Goal: Information Seeking & Learning: Learn about a topic

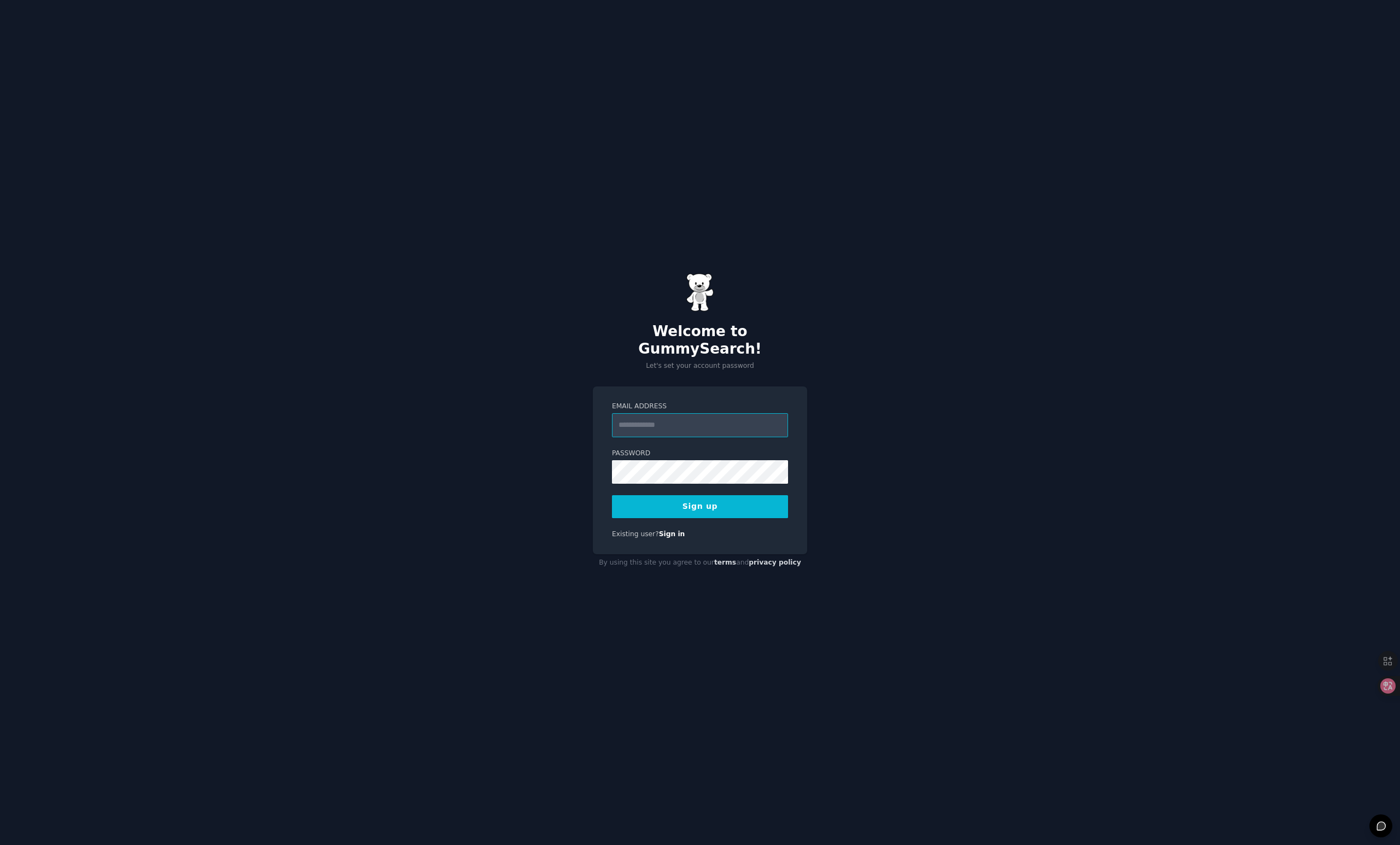
click at [685, 422] on input "Email Address" at bounding box center [700, 425] width 176 height 24
type input "**********"
click at [612, 496] on button "Sign up" at bounding box center [700, 507] width 176 height 23
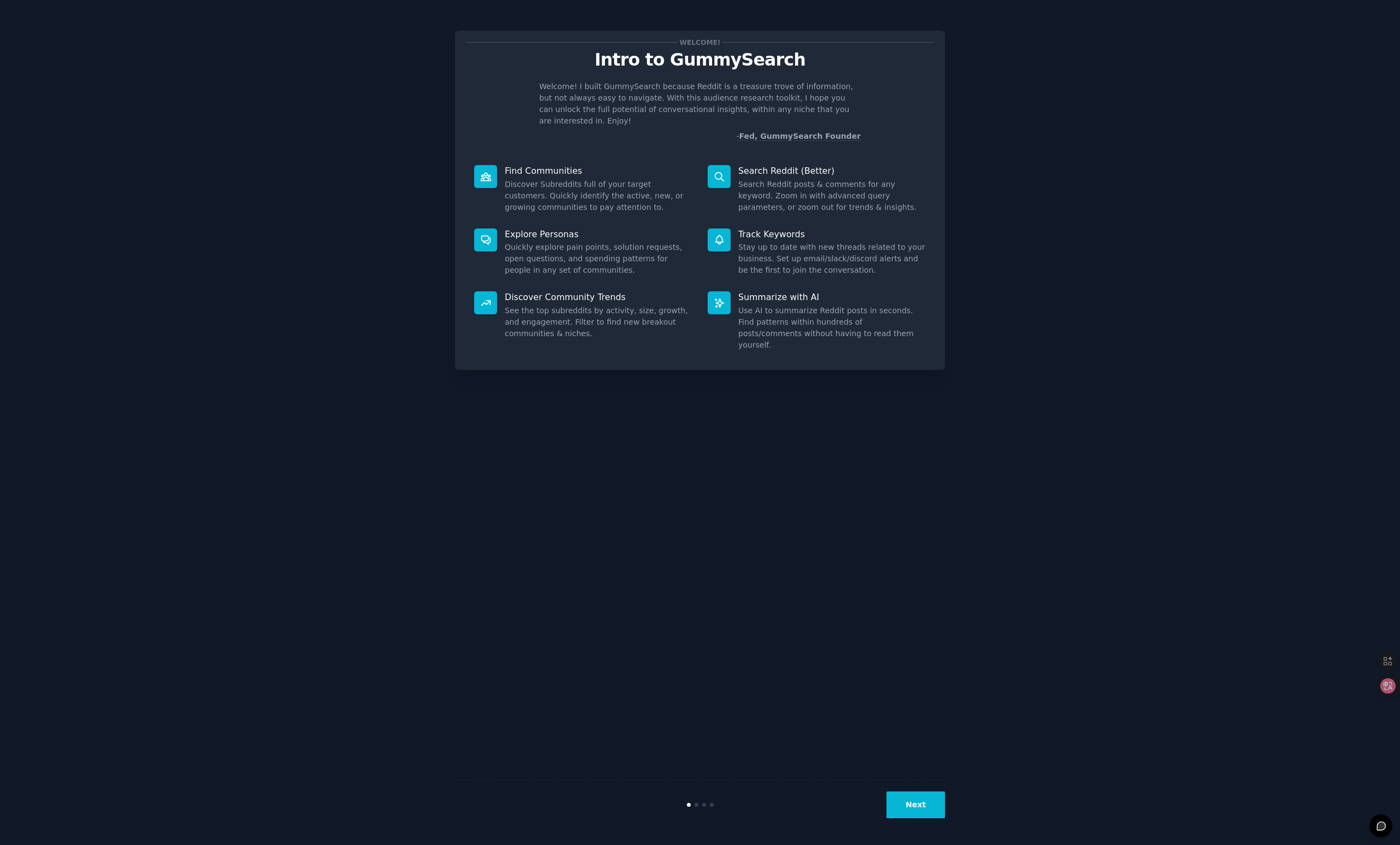
click at [915, 809] on button "Next" at bounding box center [916, 805] width 58 height 26
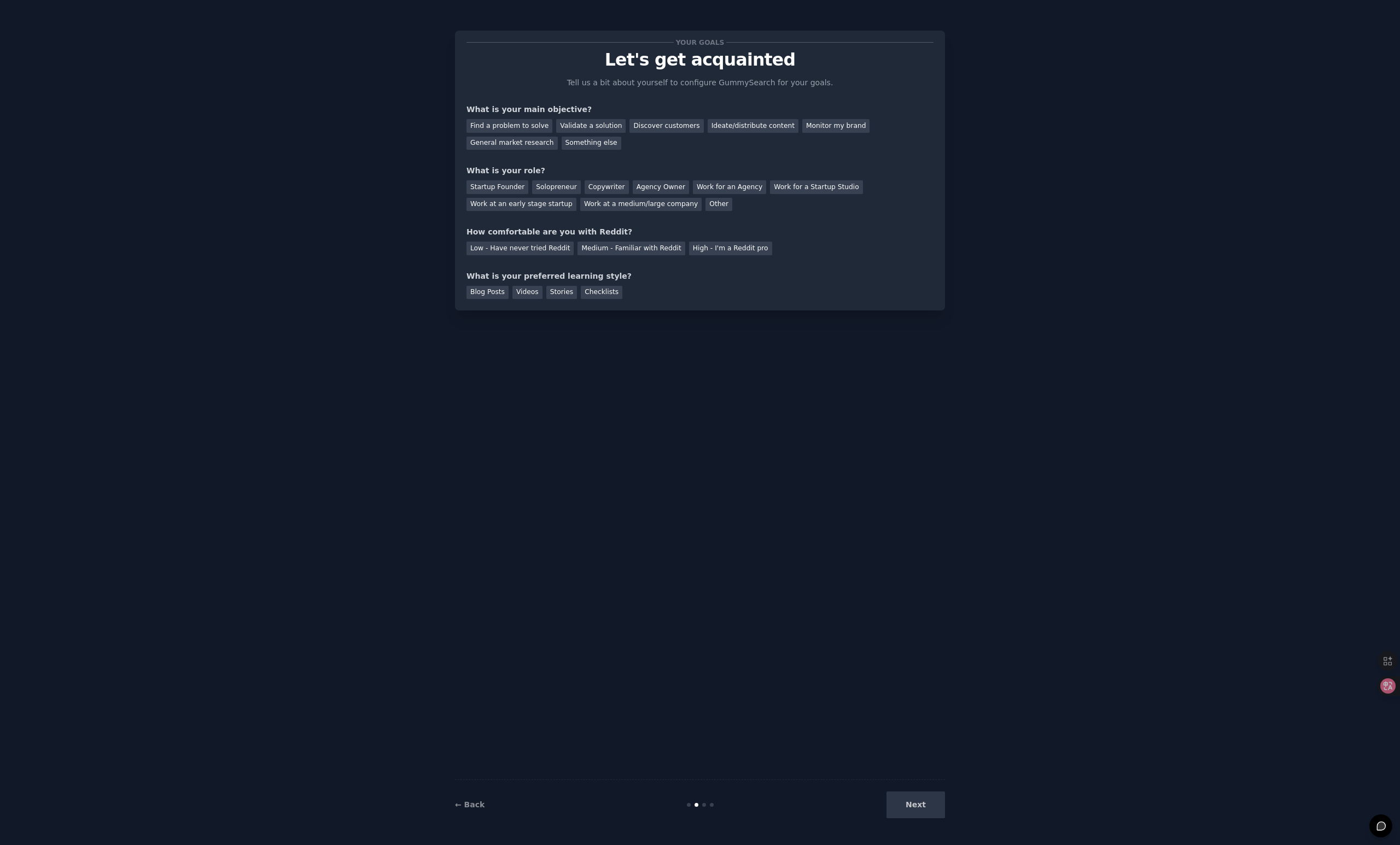
click at [915, 809] on div "Next" at bounding box center [863, 805] width 163 height 26
click at [1382, 685] on icon at bounding box center [1380, 686] width 11 height 11
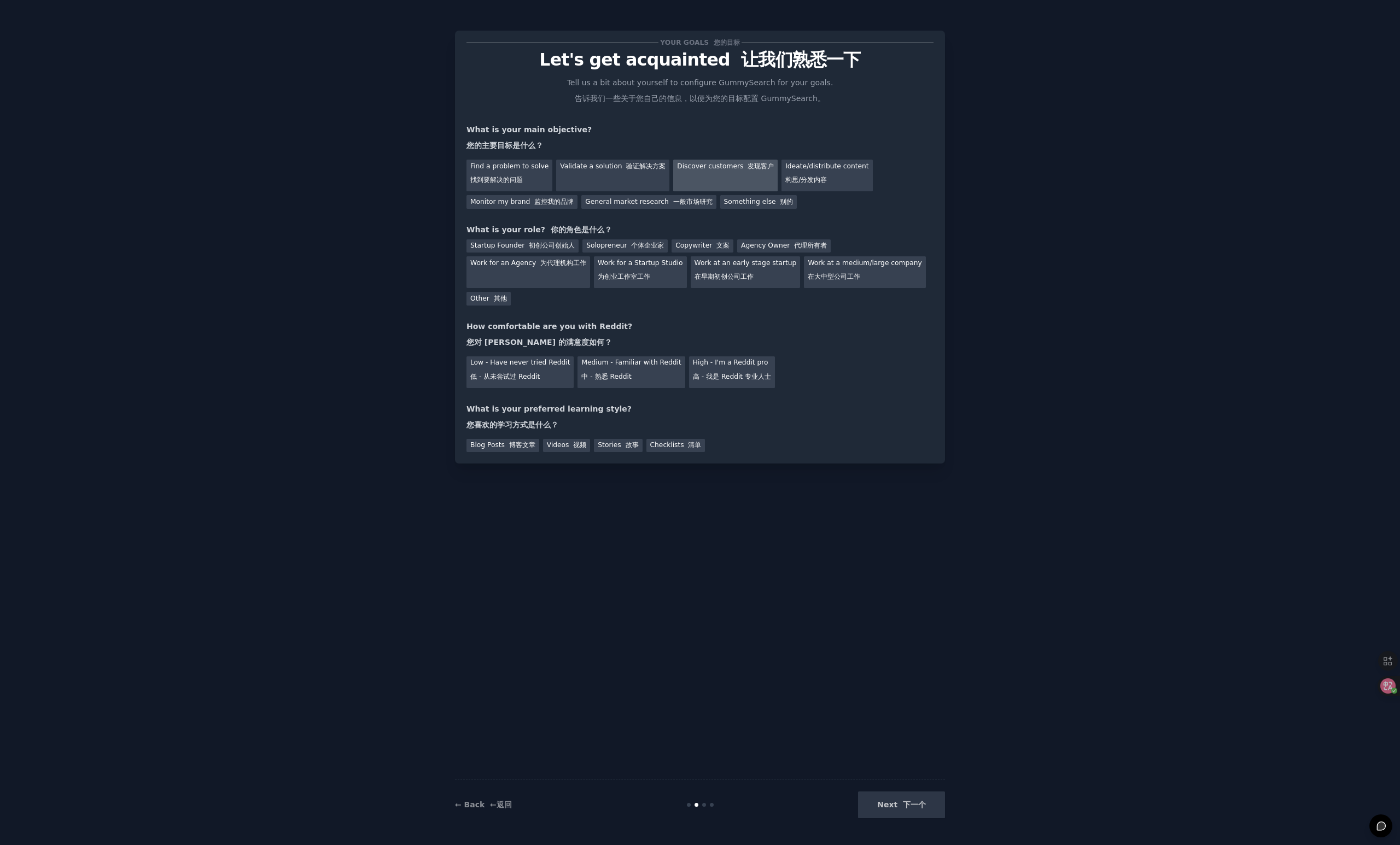
click at [745, 177] on div "Discover customers 发现客户" at bounding box center [725, 176] width 104 height 32
click at [811, 183] on font "构思/分发内容" at bounding box center [805, 180] width 41 height 8
click at [736, 192] on div "Find a problem to solve 找到要解决的问题 Validate a solution 验证解决方案 Discover customers …" at bounding box center [700, 183] width 467 height 53
click at [747, 177] on div "Discover customers 发现客户" at bounding box center [725, 176] width 104 height 32
click at [547, 365] on div "Low - Have never tried Reddit 低 - 从未尝试过 Reddit" at bounding box center [520, 372] width 107 height 32
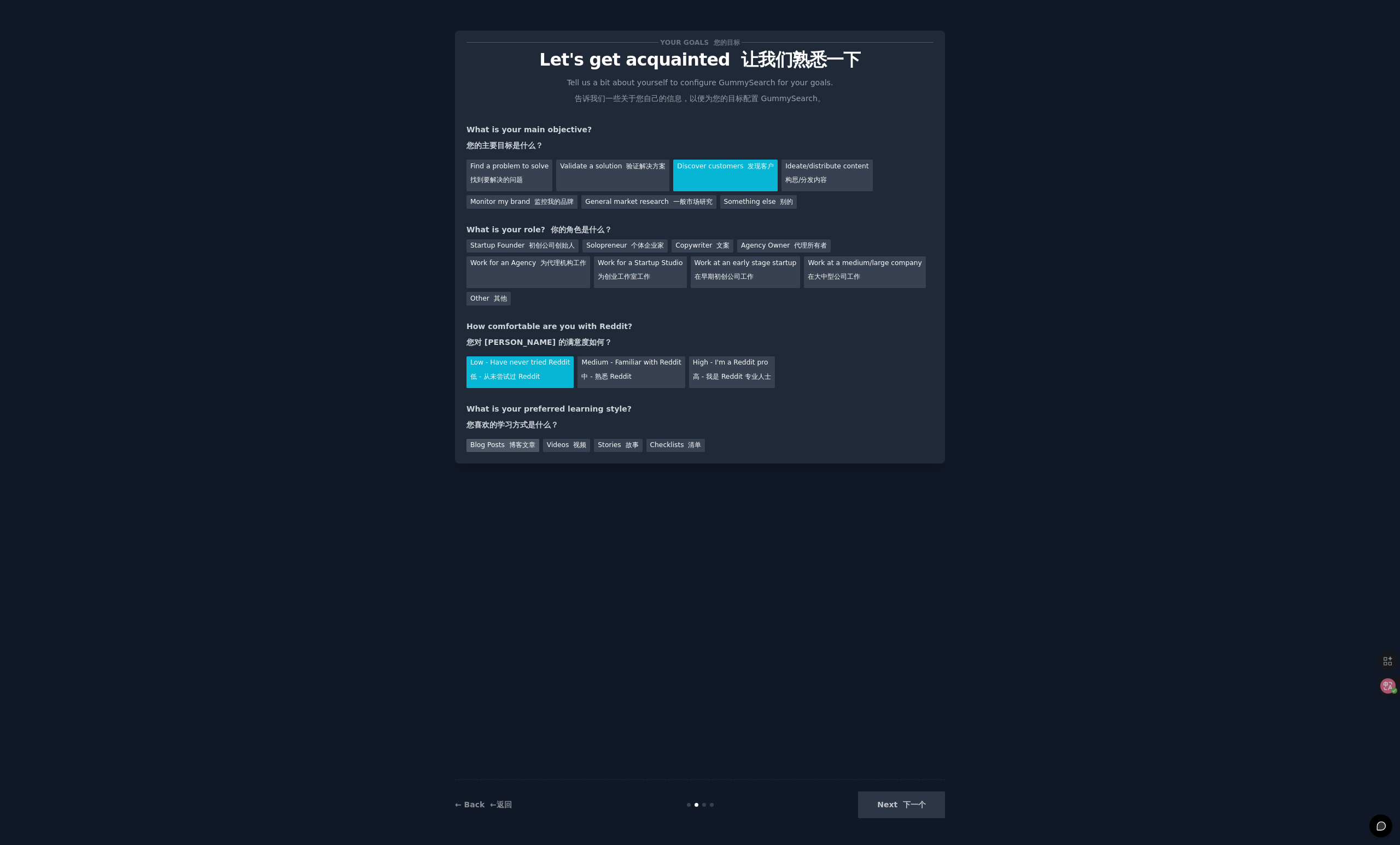
click at [520, 451] on div "Blog Posts 博客文章" at bounding box center [503, 445] width 72 height 13
click at [615, 249] on div "Solopreneur 个体企业家" at bounding box center [625, 246] width 86 height 13
click at [895, 802] on button "Next 下一个" at bounding box center [902, 805] width 87 height 26
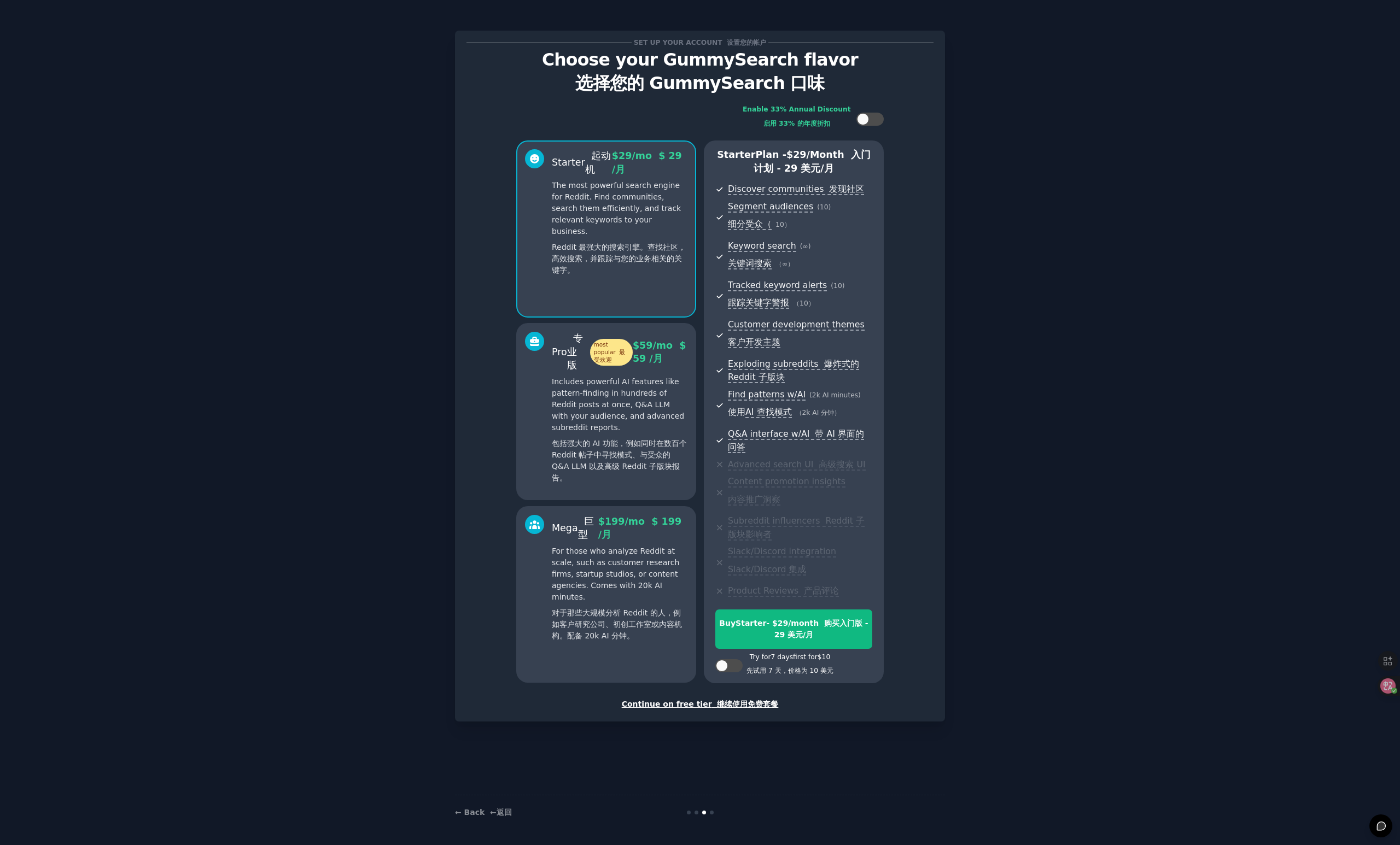
click at [721, 706] on font "继续使用免费套餐" at bounding box center [747, 704] width 61 height 9
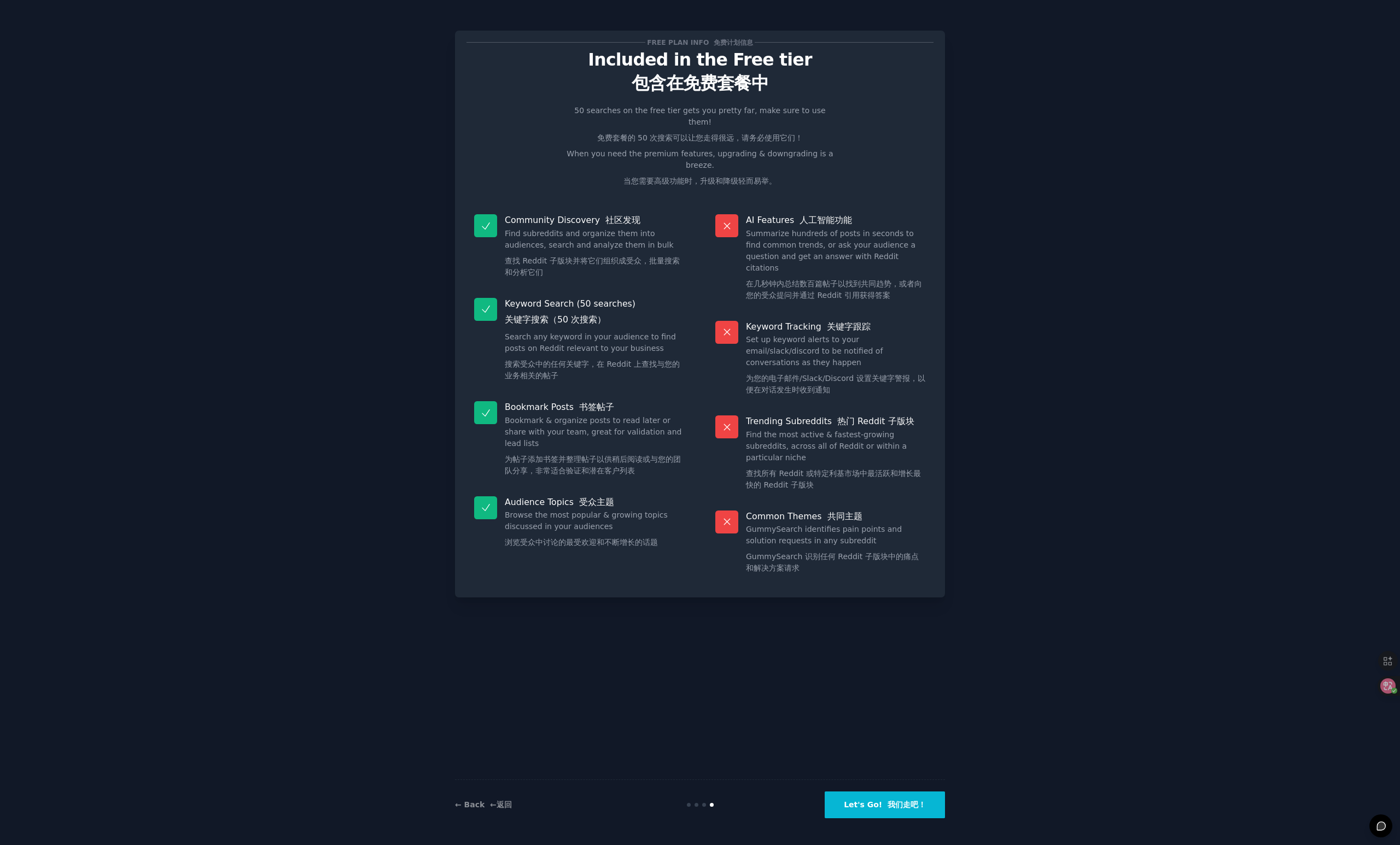
click at [883, 810] on button "Let's Go! 我们走吧！" at bounding box center [885, 805] width 120 height 26
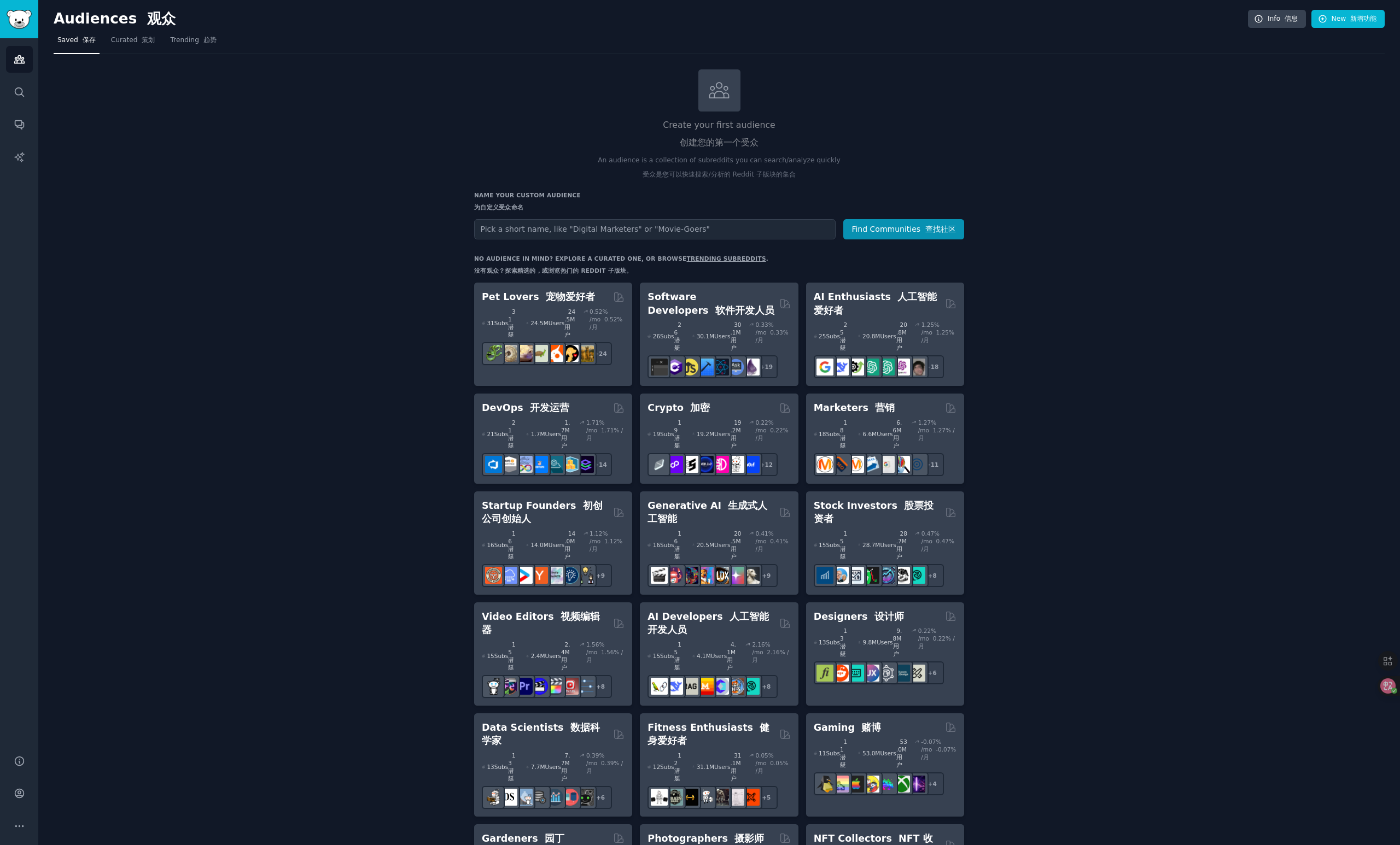
click at [1164, 300] on div "Create your first audience 创建您的第一个受众 An audience is a collection of subreddits …" at bounding box center [719, 834] width 1331 height 1529
click at [715, 305] on font at bounding box center [711, 310] width 6 height 11
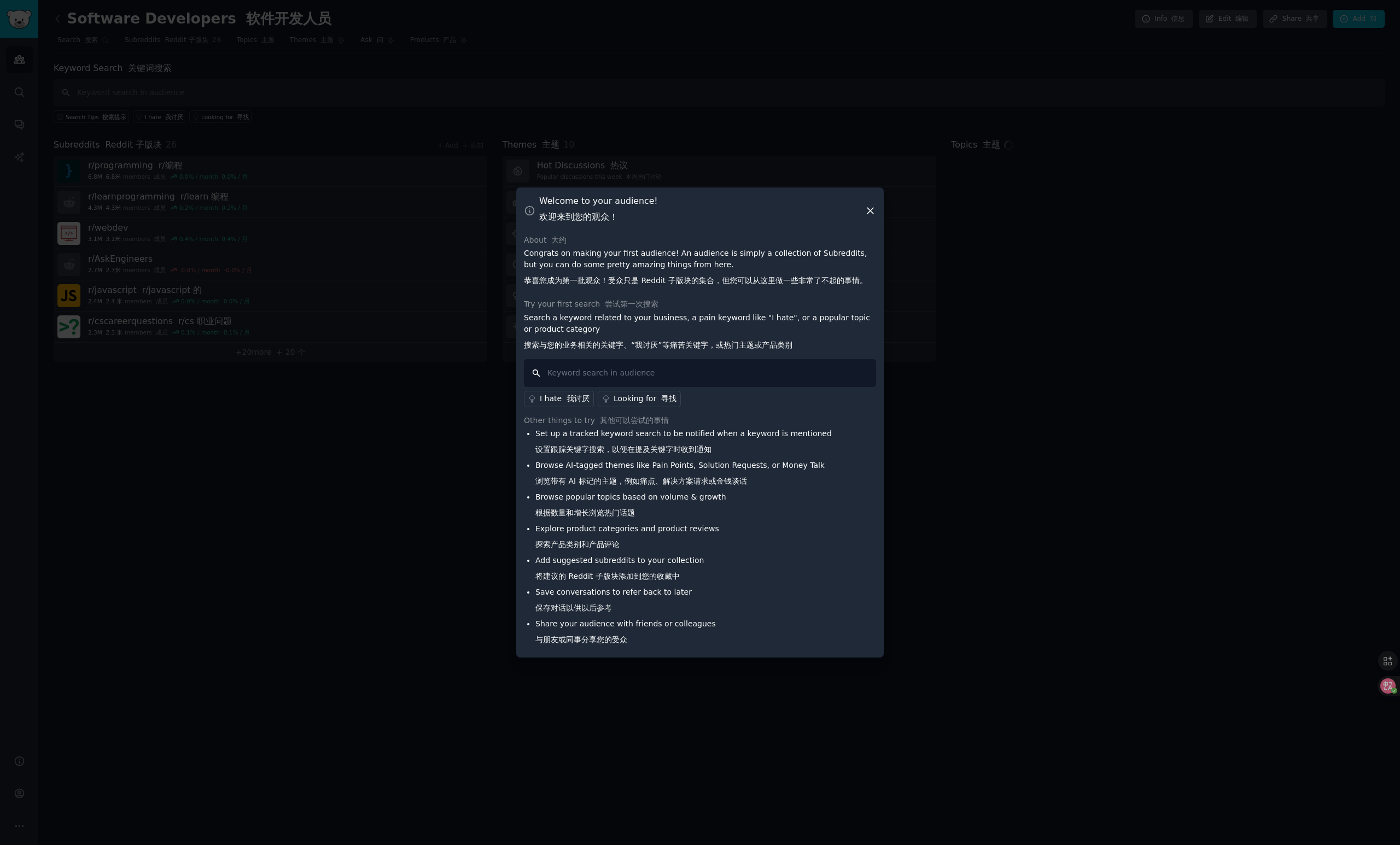
click at [617, 373] on input "text" at bounding box center [700, 373] width 352 height 28
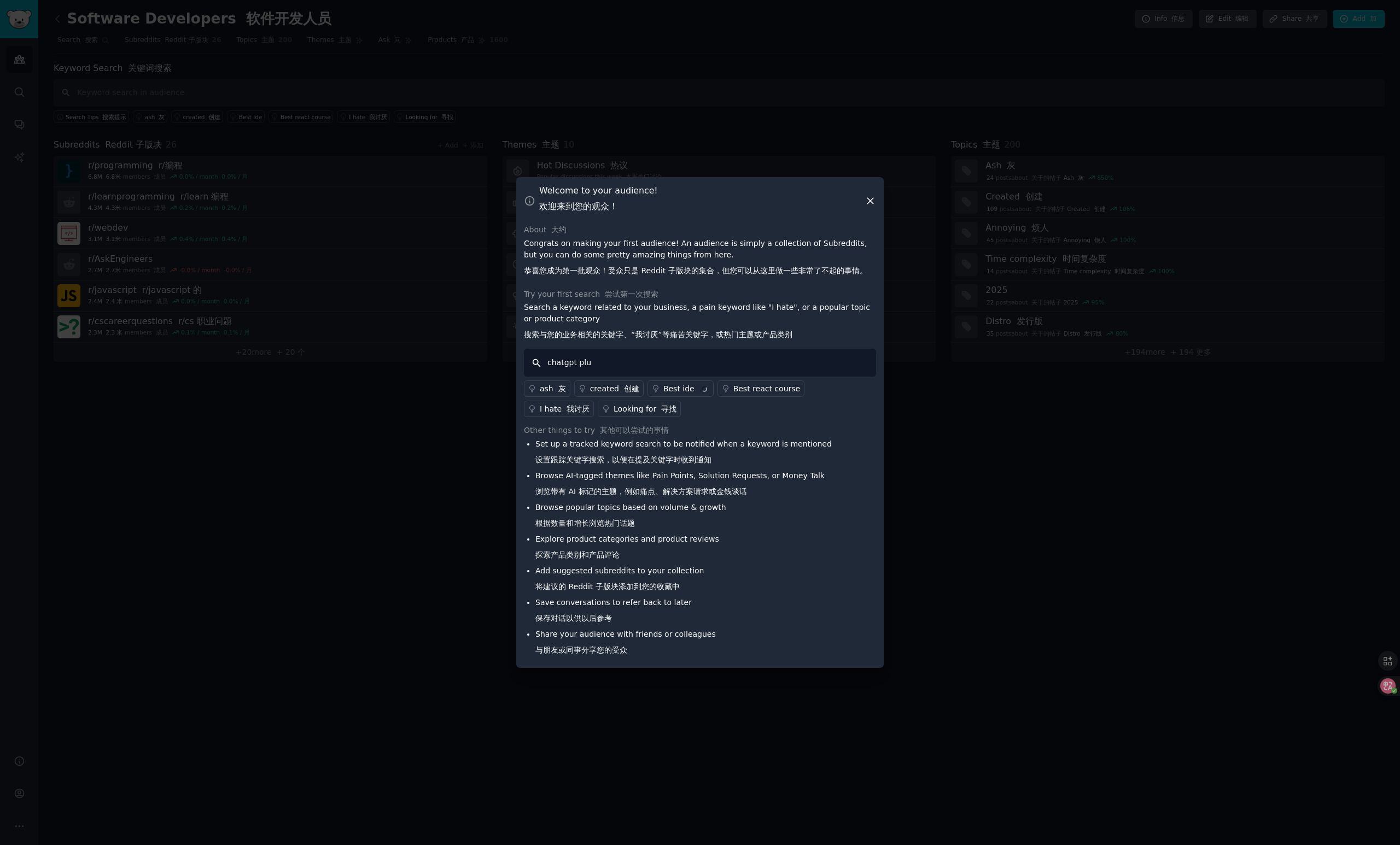
type input "chatgpt plus"
click at [578, 364] on input "chatgpt plus" at bounding box center [700, 363] width 352 height 28
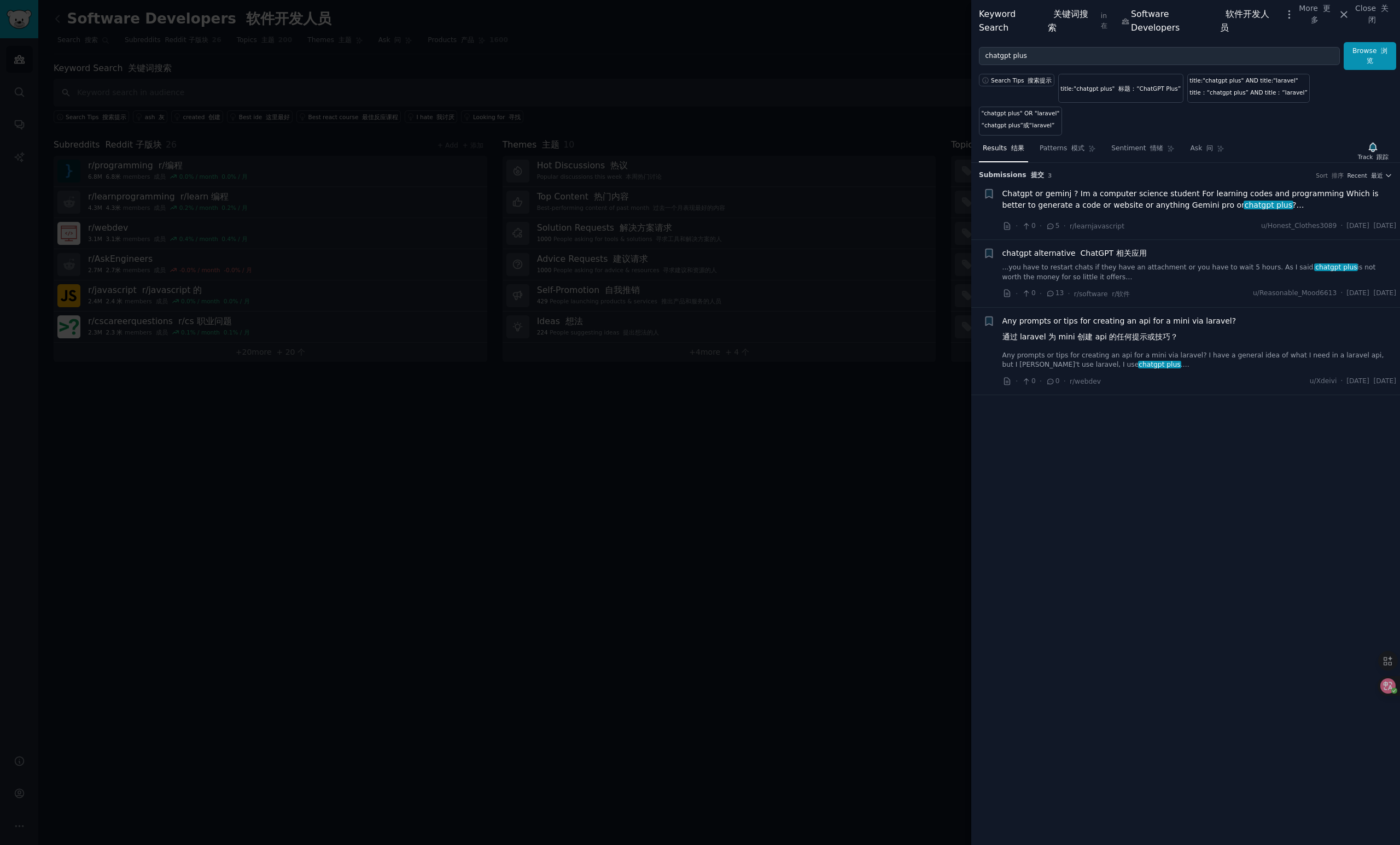
click at [690, 344] on div at bounding box center [700, 422] width 1400 height 845
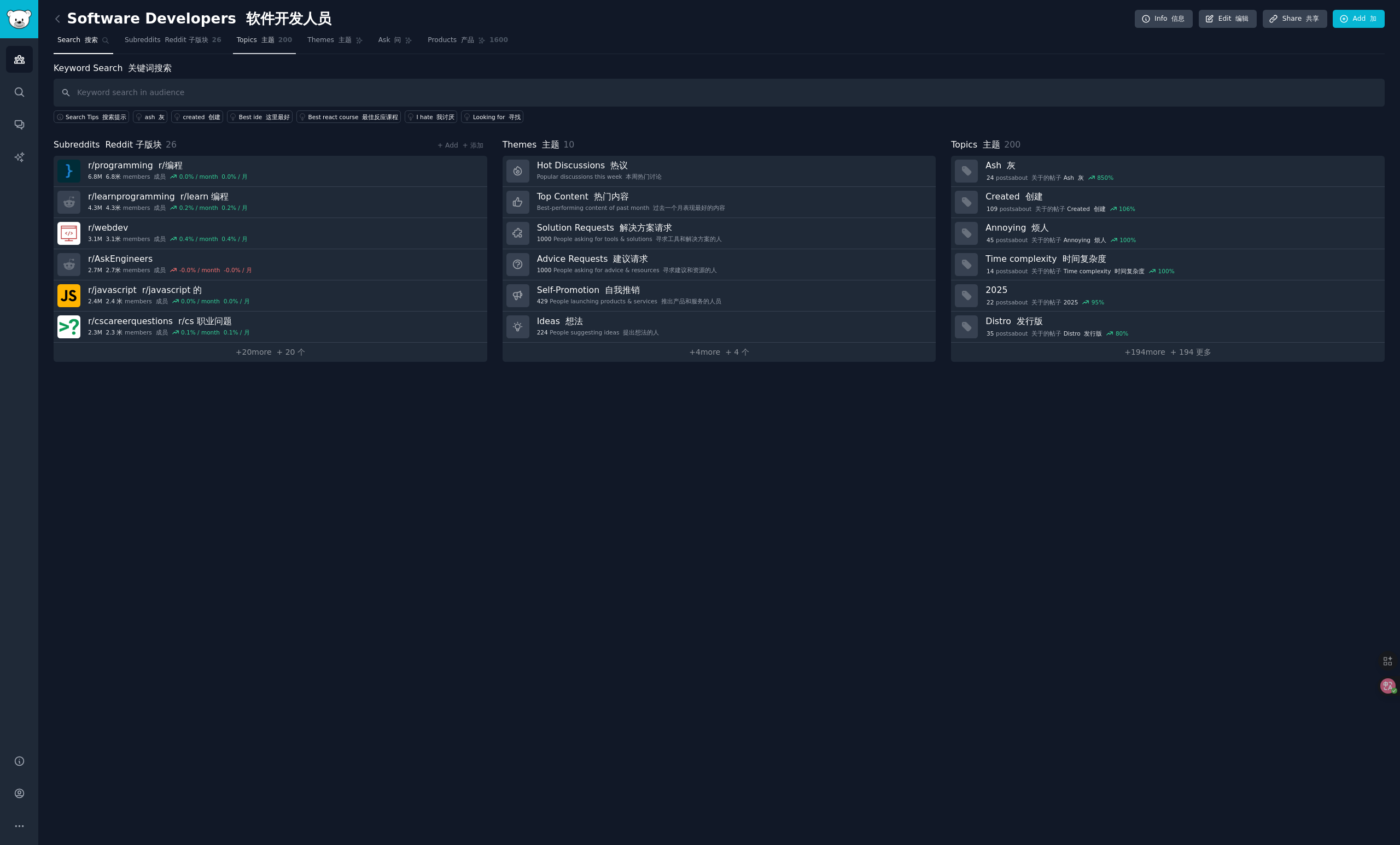
click at [266, 45] on link "Topics 主题 200" at bounding box center [265, 42] width 64 height 22
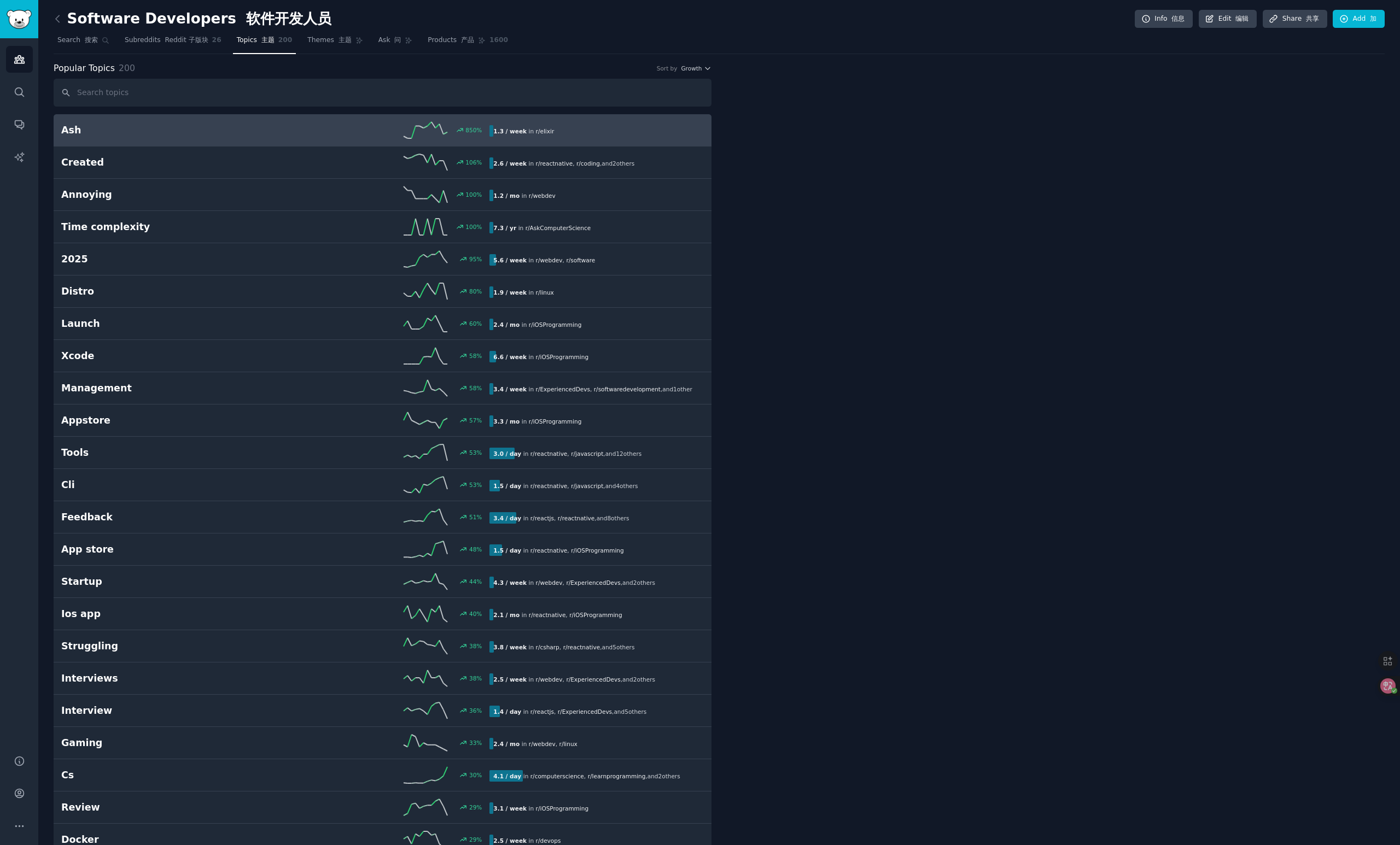
click at [213, 92] on input "text" at bounding box center [383, 93] width 658 height 28
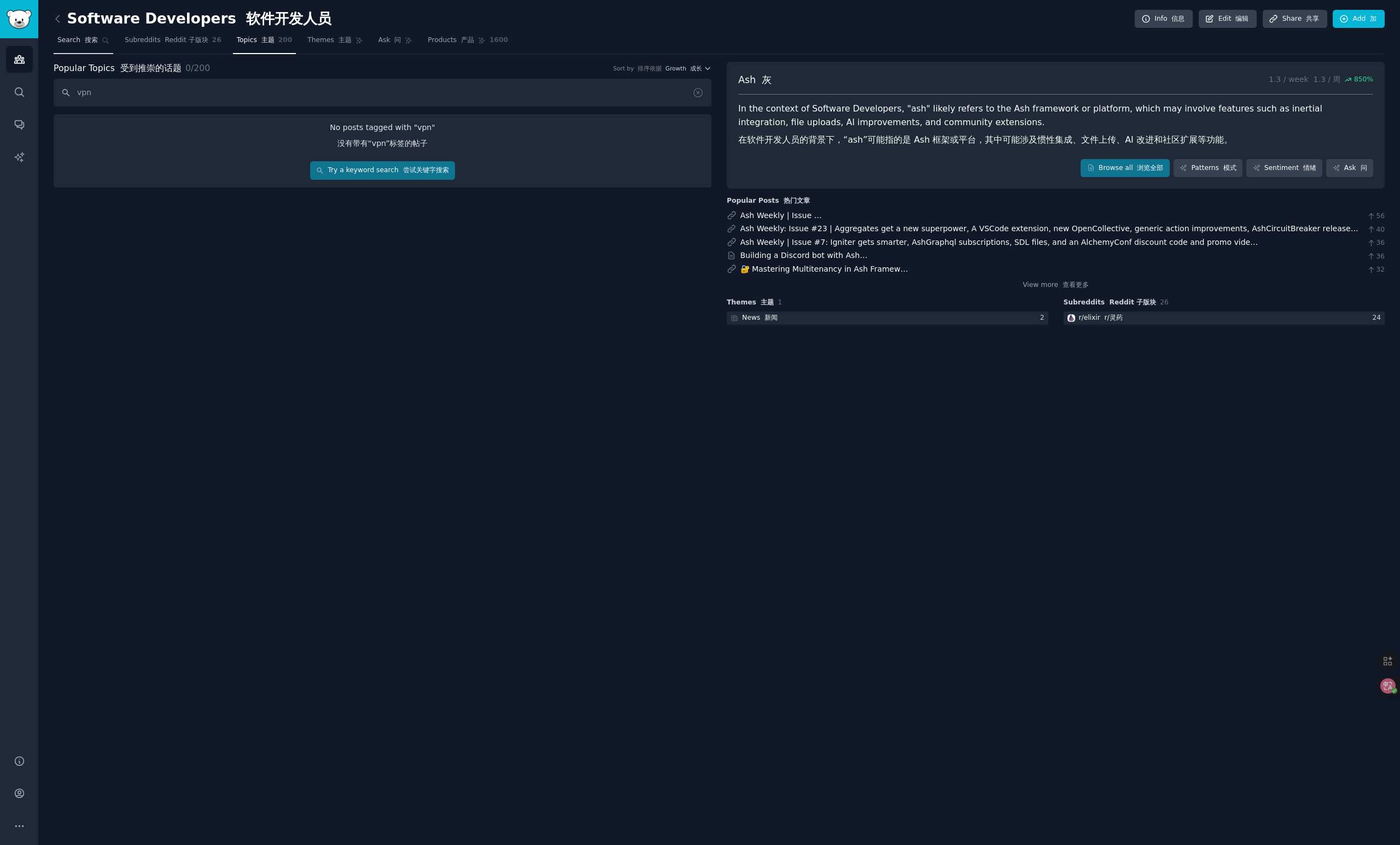
type input "vpn"
click at [86, 43] on font "搜索" at bounding box center [91, 40] width 13 height 8
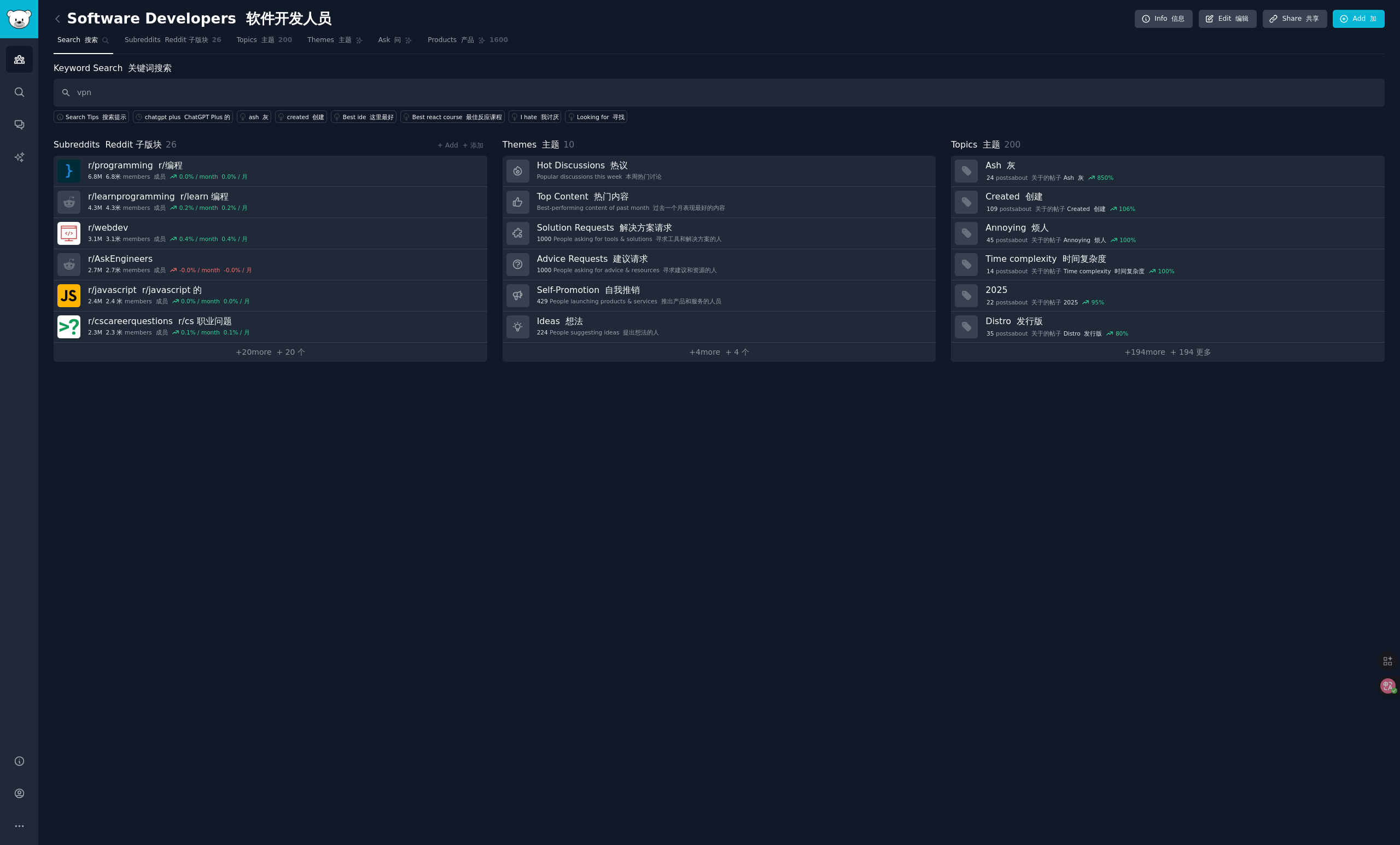
type input "vpn"
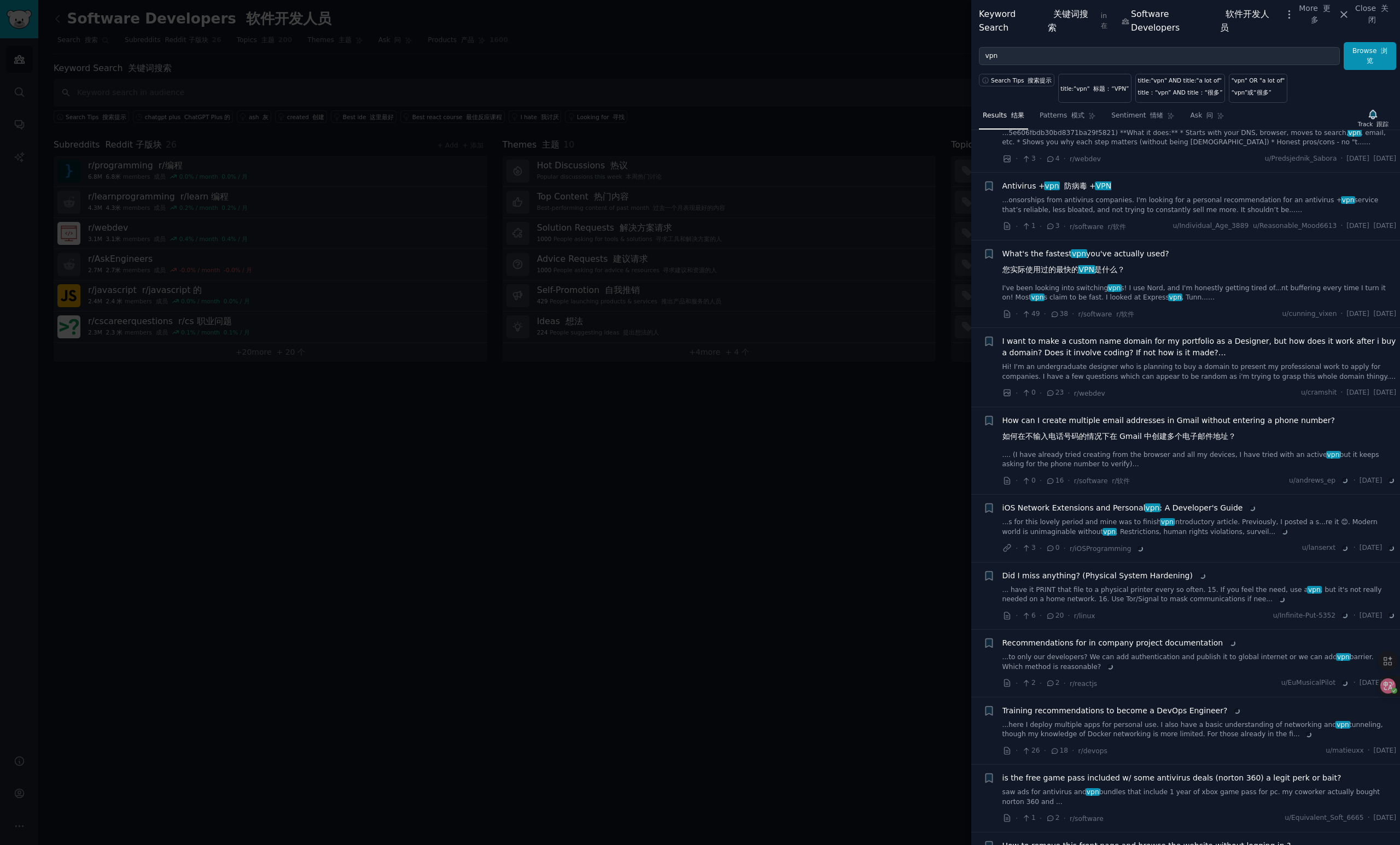
scroll to position [1750, 0]
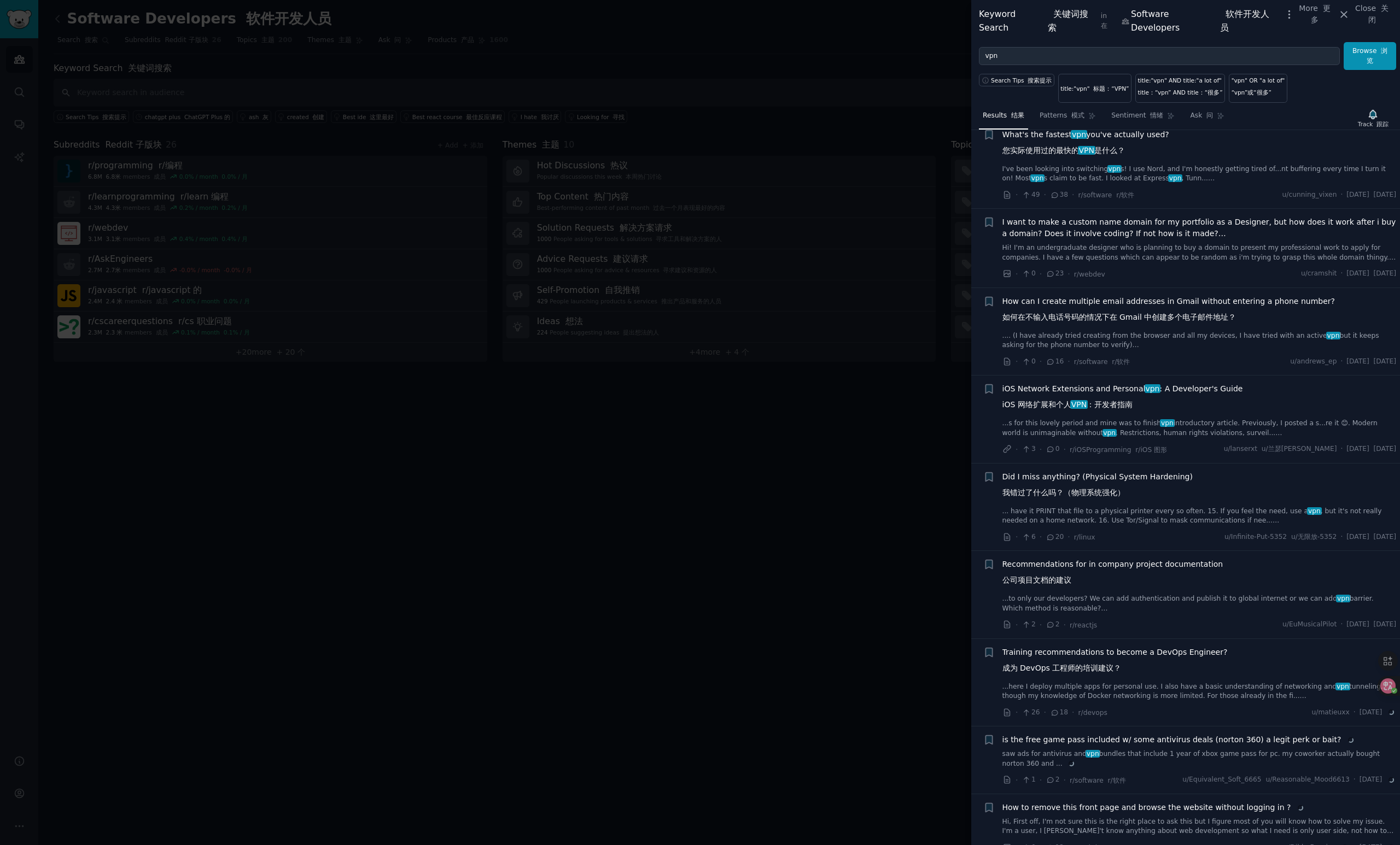
click at [716, 489] on div at bounding box center [700, 422] width 1400 height 845
